Goal: Task Accomplishment & Management: Use online tool/utility

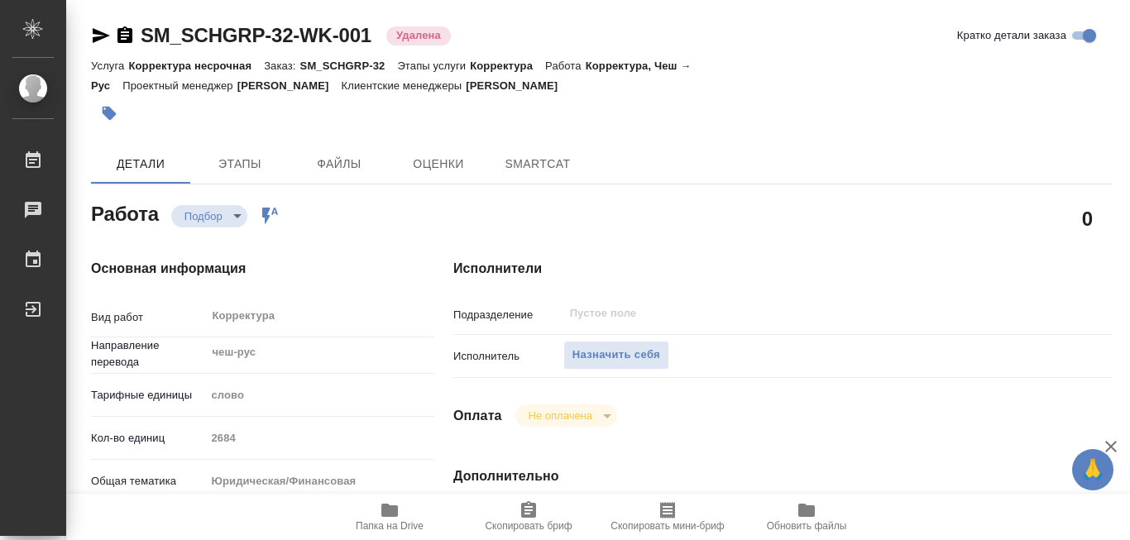
type textarea "x"
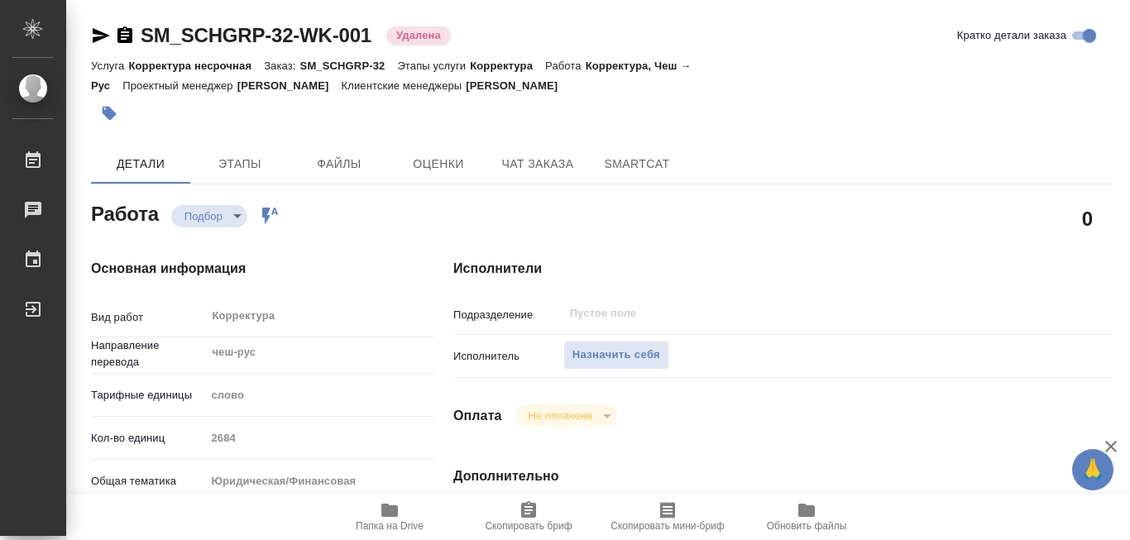
type textarea "x"
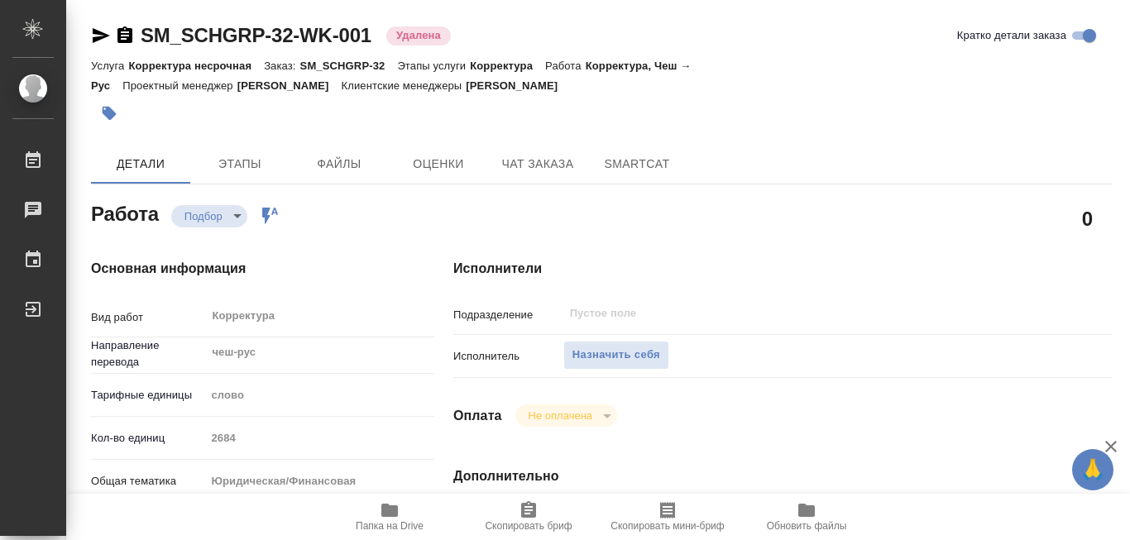
type textarea "x"
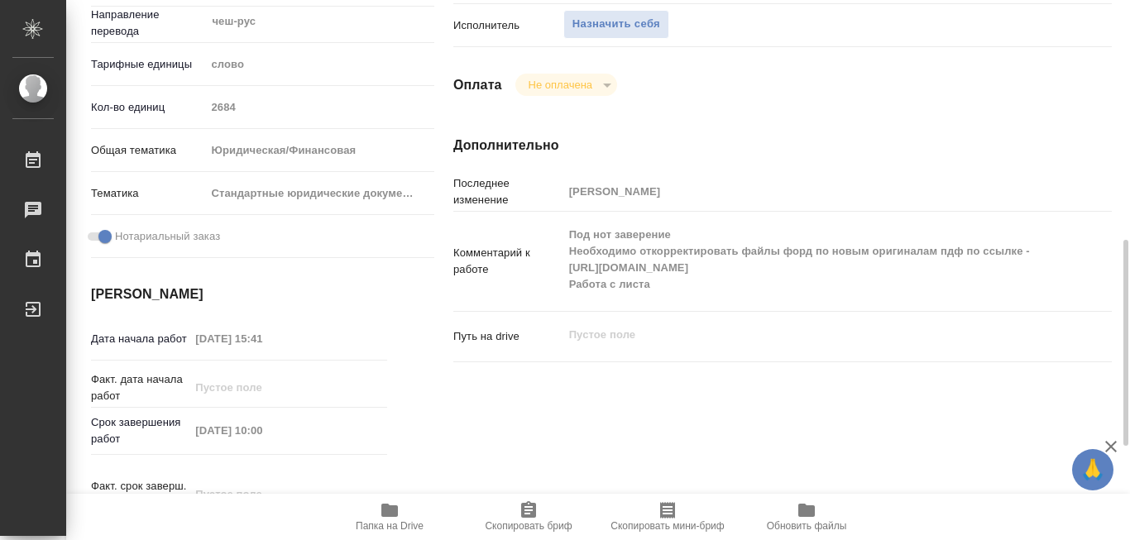
scroll to position [414, 0]
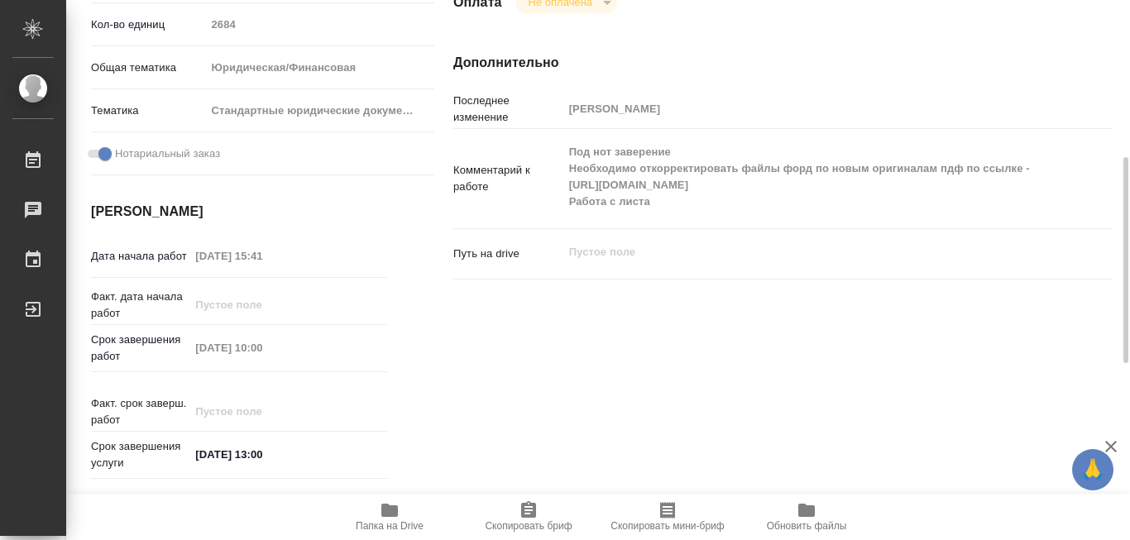
type textarea "x"
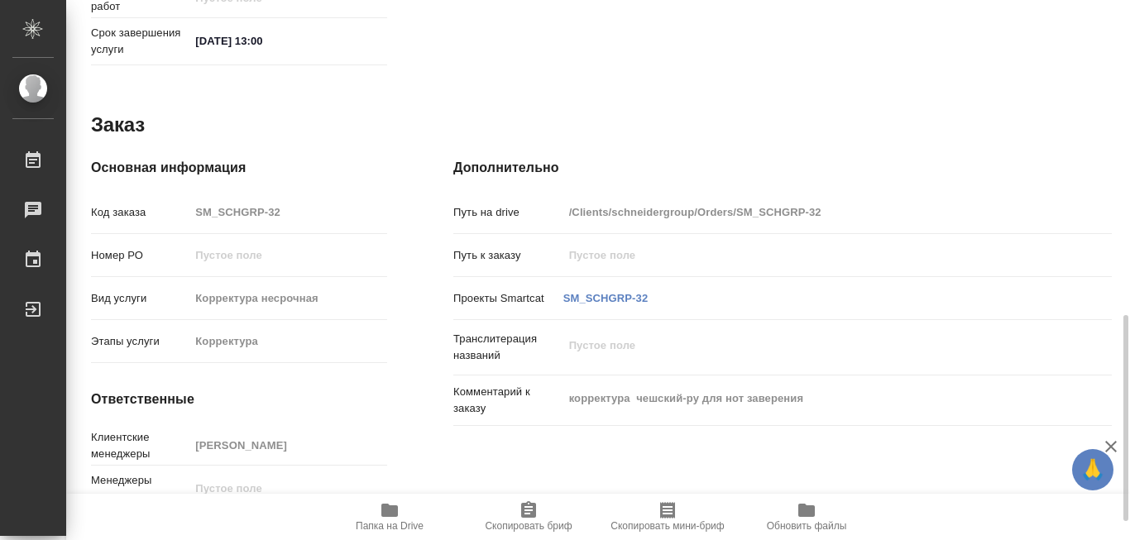
scroll to position [875, 0]
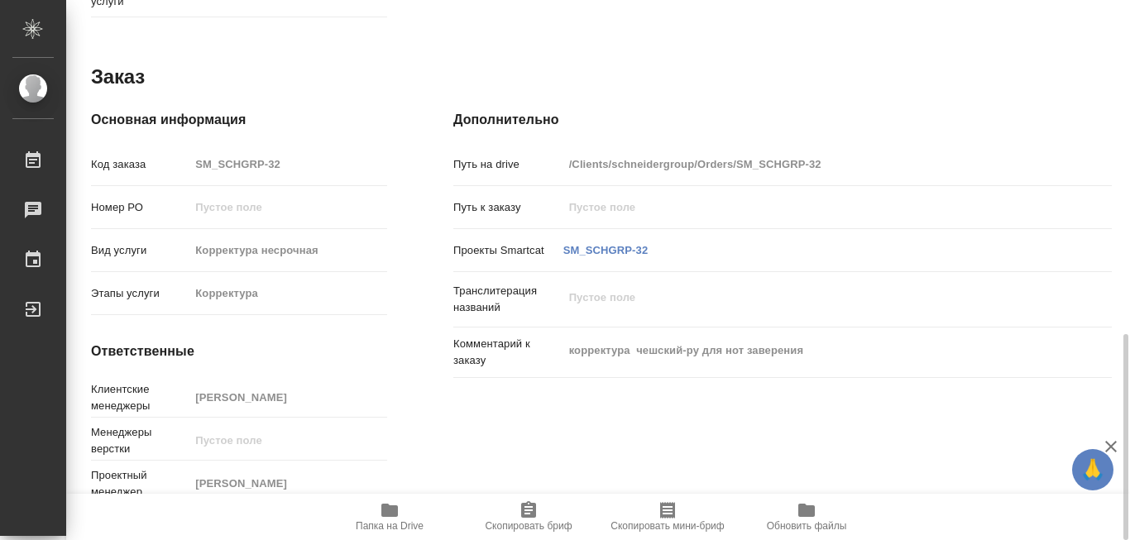
click at [384, 506] on icon "button" at bounding box center [389, 510] width 17 height 13
